Goal: Information Seeking & Learning: Learn about a topic

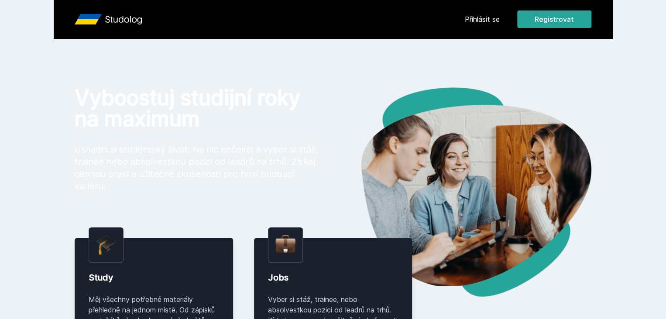
click at [530, 23] on div "[PERSON_NAME] dostávat tipy ohledně studia, nových testů, hodnocení učitelů a p…" at bounding box center [333, 39] width 666 height 78
click at [338, 57] on button "Ne" at bounding box center [334, 56] width 31 height 22
click at [500, 16] on link "Přihlásit se" at bounding box center [482, 19] width 35 height 10
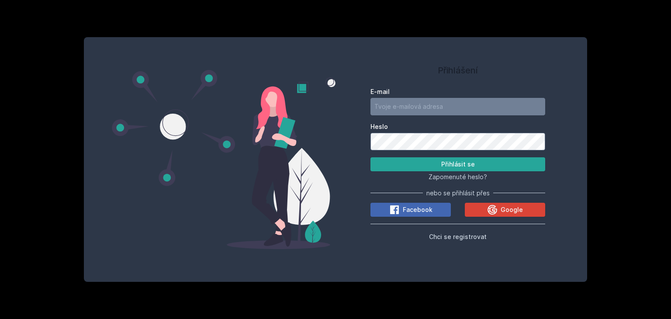
click at [429, 96] on div "E-mail" at bounding box center [457, 101] width 175 height 28
click at [430, 98] on input "E-mail" at bounding box center [457, 106] width 175 height 17
click at [378, 226] on div "E-mail Heslo Přihlásit se Zapomenuté heslo? nebo se přihlásit přes Facebook Goo…" at bounding box center [457, 163] width 175 height 158
click at [506, 212] on span "Google" at bounding box center [511, 209] width 22 height 9
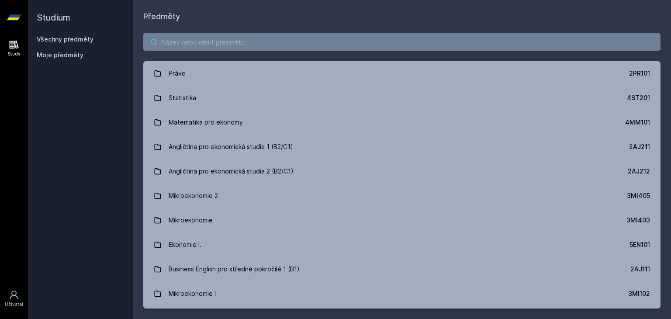
click at [244, 42] on input "search" at bounding box center [401, 41] width 517 height 17
type input "a"
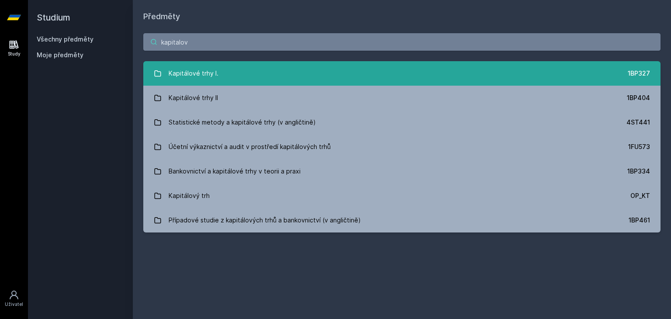
type input "kapitalov"
click at [229, 79] on link "Kapitálové trhy I. 1BP327" at bounding box center [401, 73] width 517 height 24
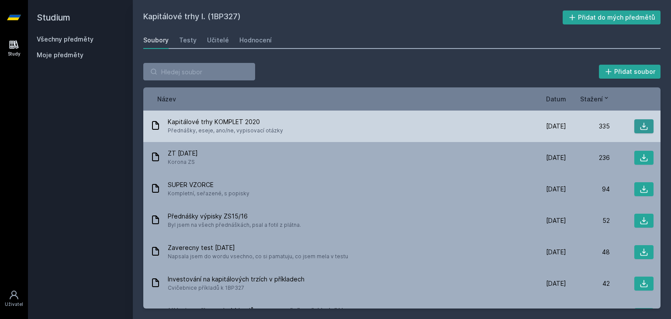
click at [641, 125] on icon at bounding box center [643, 126] width 9 height 9
